Goal: Transaction & Acquisition: Book appointment/travel/reservation

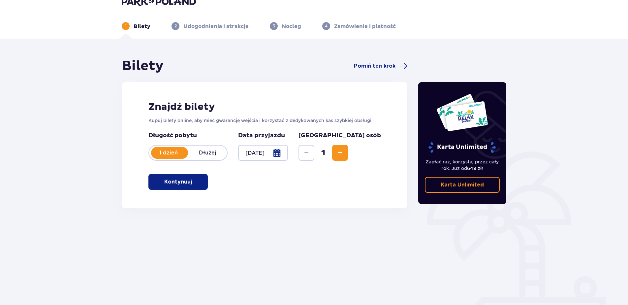
scroll to position [31, 0]
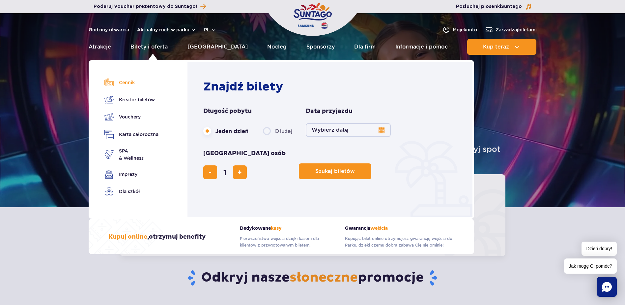
click at [123, 84] on link "Cennik" at bounding box center [131, 82] width 54 height 9
click at [313, 168] on span "Szukaj biletów" at bounding box center [333, 171] width 40 height 6
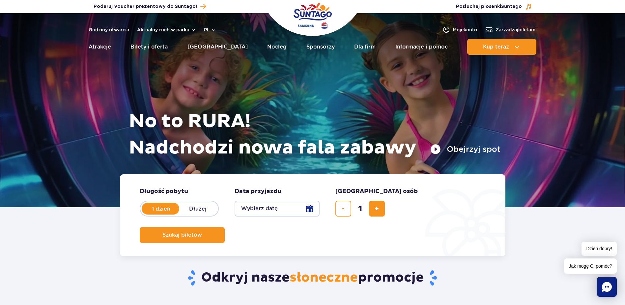
click at [287, 203] on button "Wybierz datę" at bounding box center [277, 208] width 85 height 16
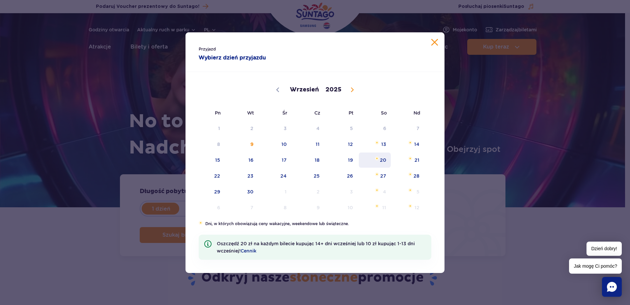
click at [382, 159] on span "20" at bounding box center [374, 159] width 33 height 15
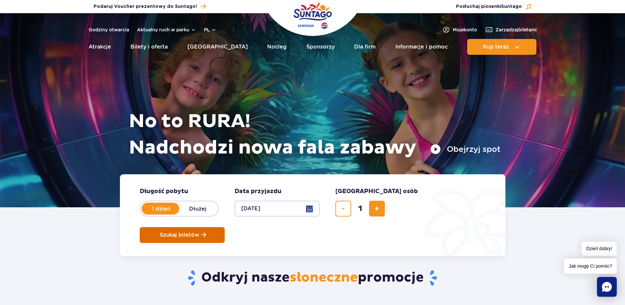
click at [225, 227] on button "Szukaj biletów" at bounding box center [182, 235] width 85 height 16
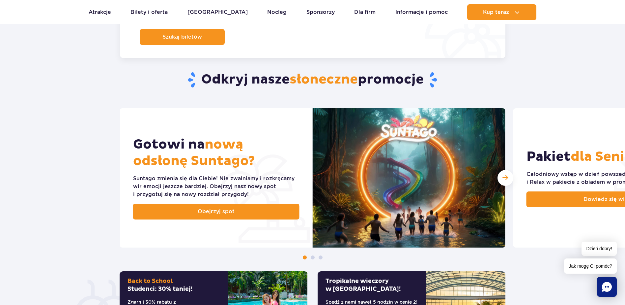
scroll to position [66, 0]
